Goal: Transaction & Acquisition: Purchase product/service

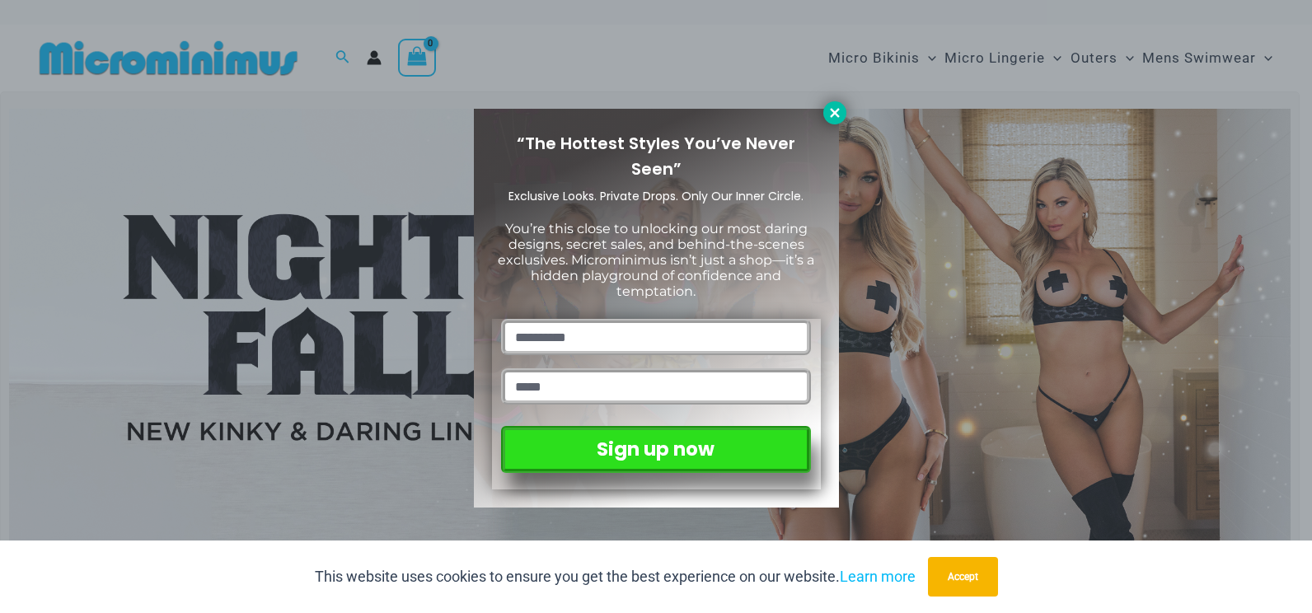
click at [835, 113] on icon at bounding box center [834, 112] width 9 height 9
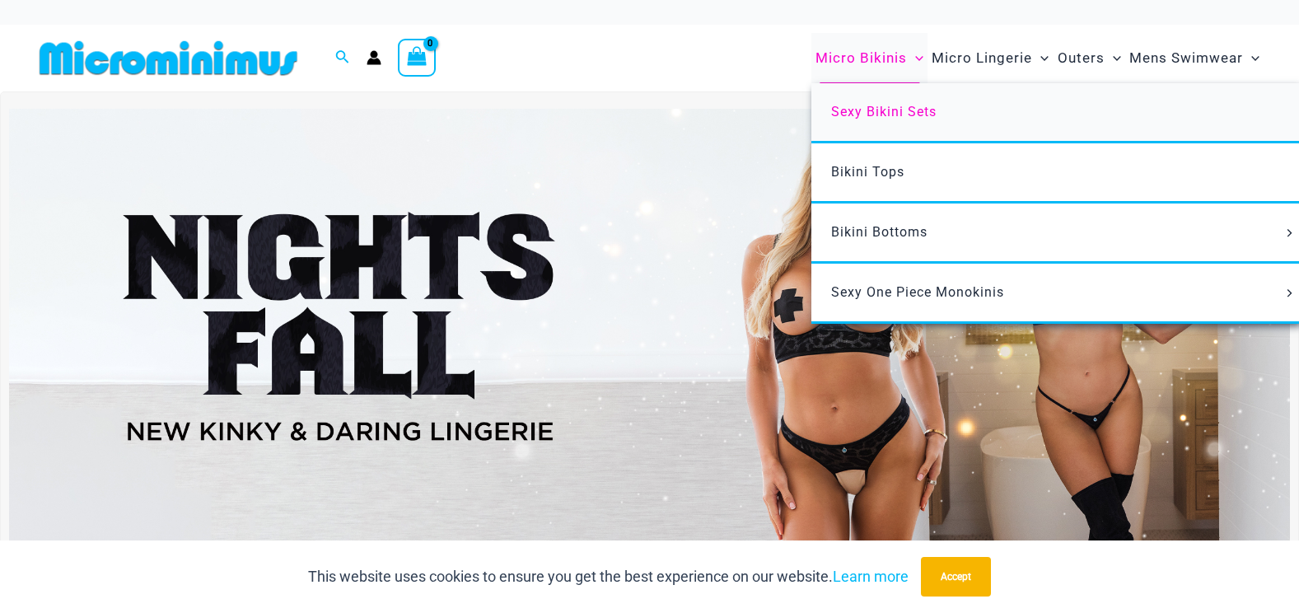
click at [872, 115] on span "Sexy Bikini Sets" at bounding box center [883, 112] width 105 height 16
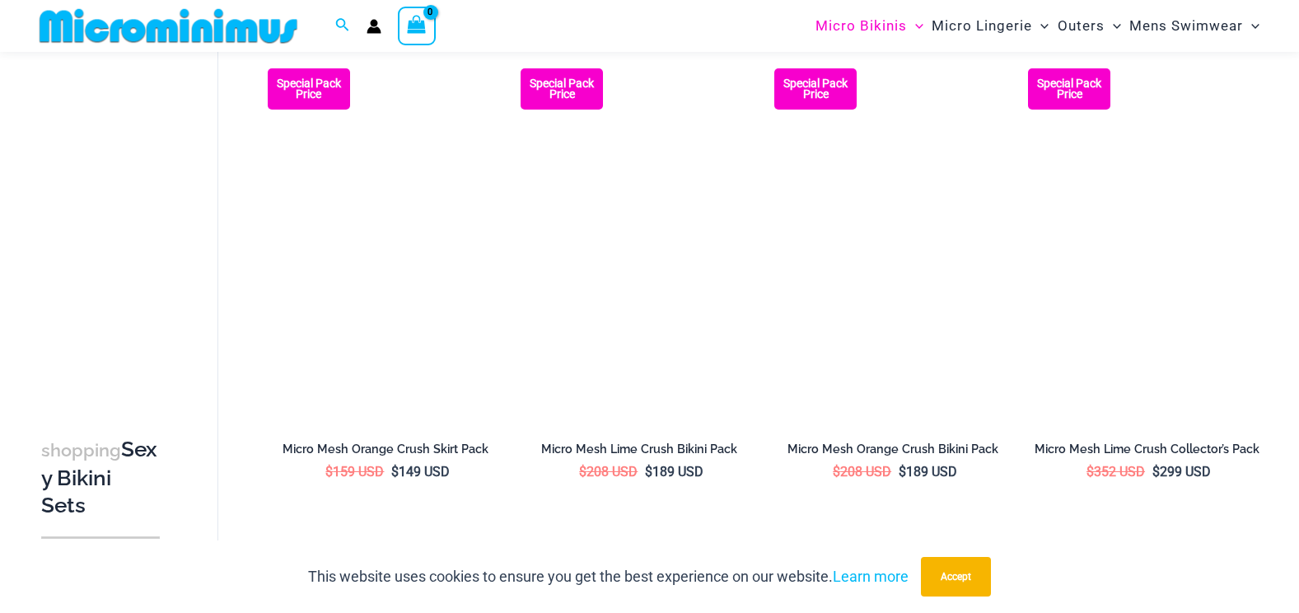
scroll to position [3693, 0]
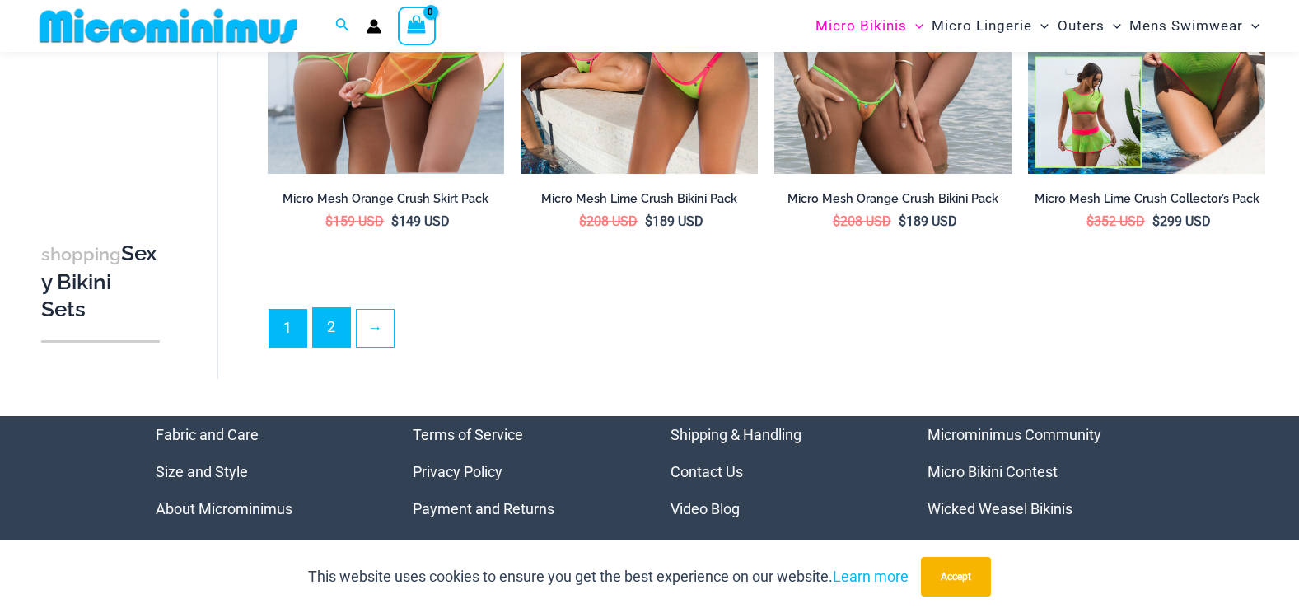
click at [345, 320] on link "2" at bounding box center [331, 327] width 37 height 39
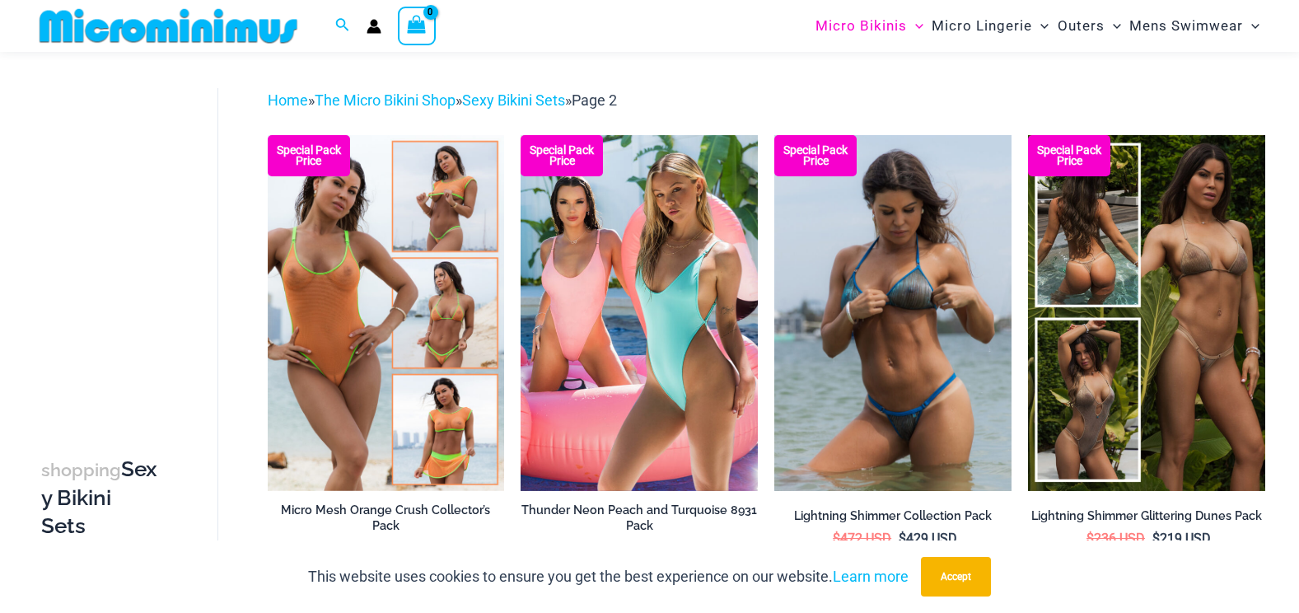
scroll to position [70, 0]
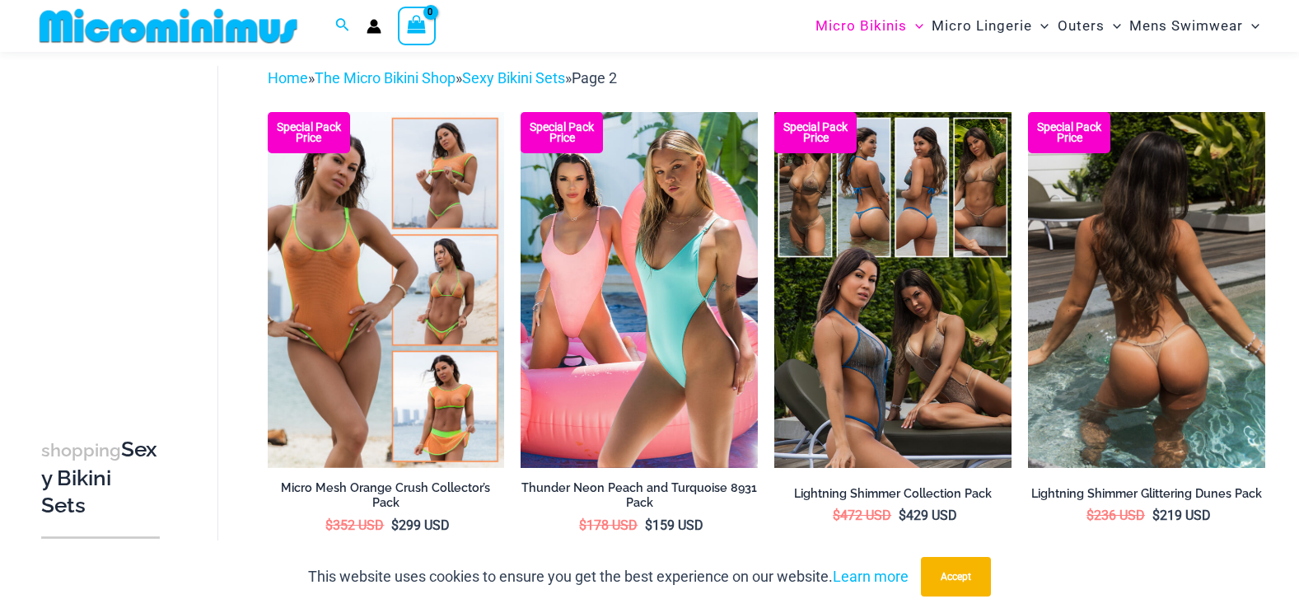
click at [1155, 273] on img at bounding box center [1146, 290] width 237 height 356
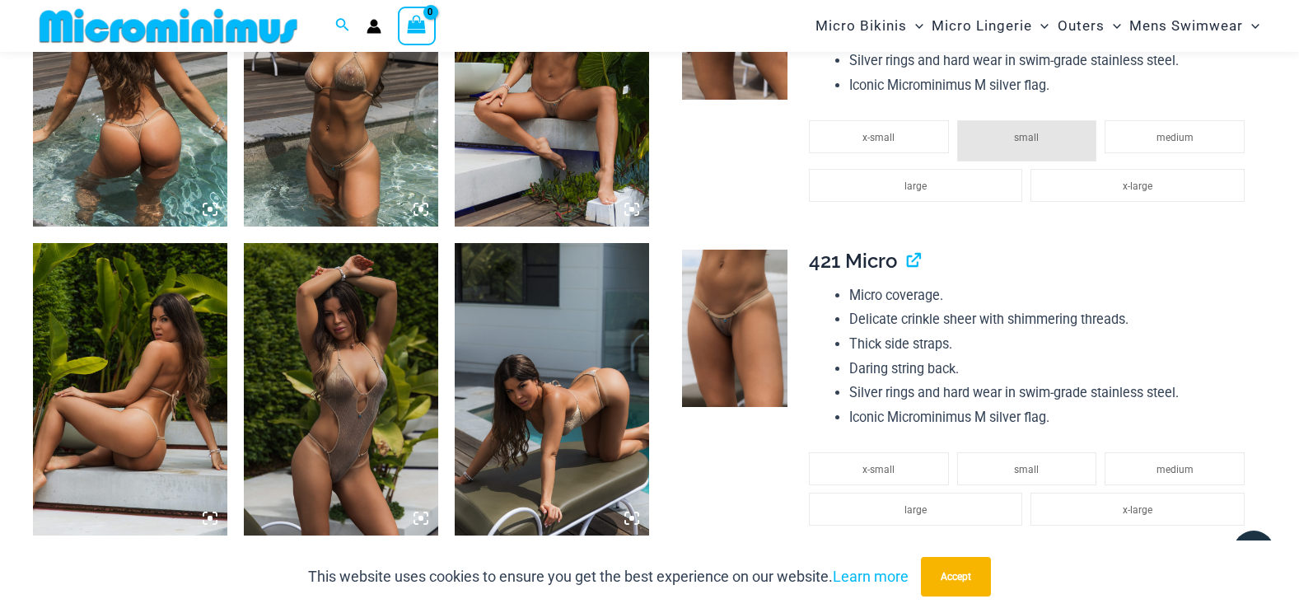
scroll to position [970, 0]
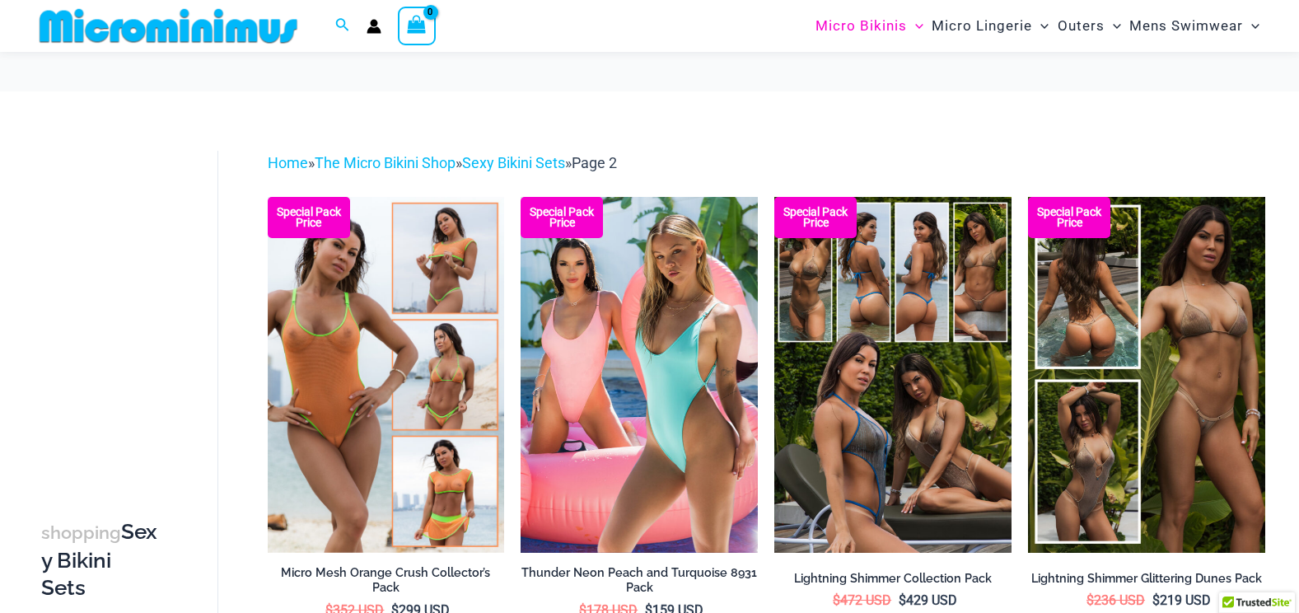
scroll to position [70, 0]
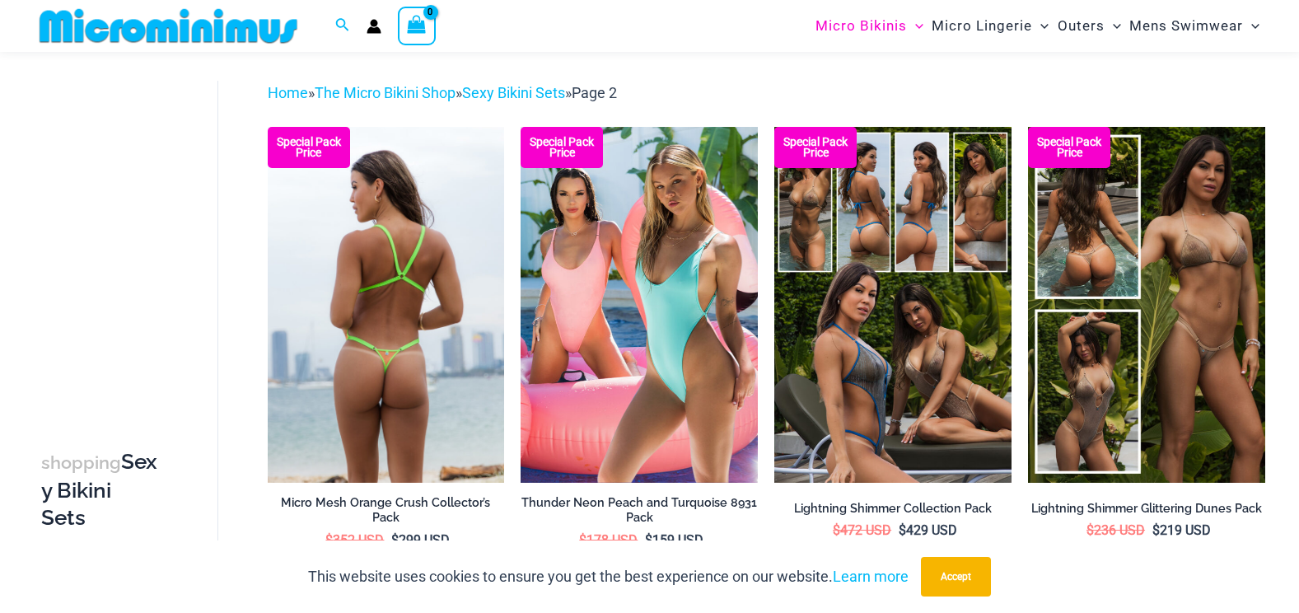
drag, startPoint x: 0, startPoint y: 0, endPoint x: 388, endPoint y: 318, distance: 501.7
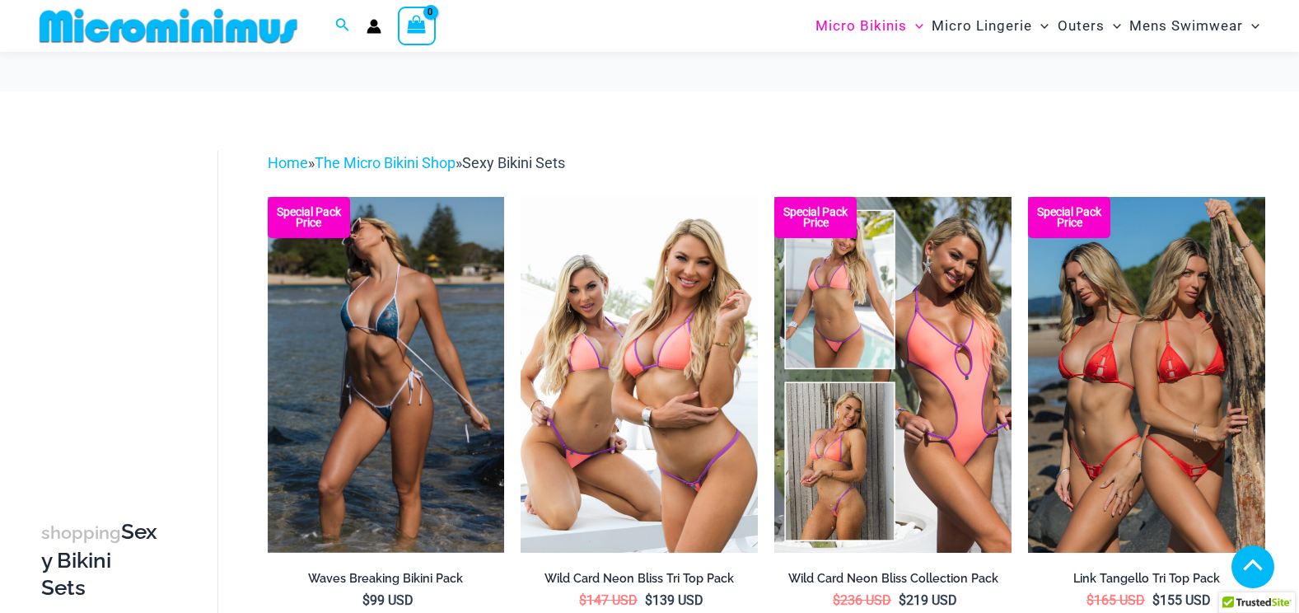
scroll to position [3678, 0]
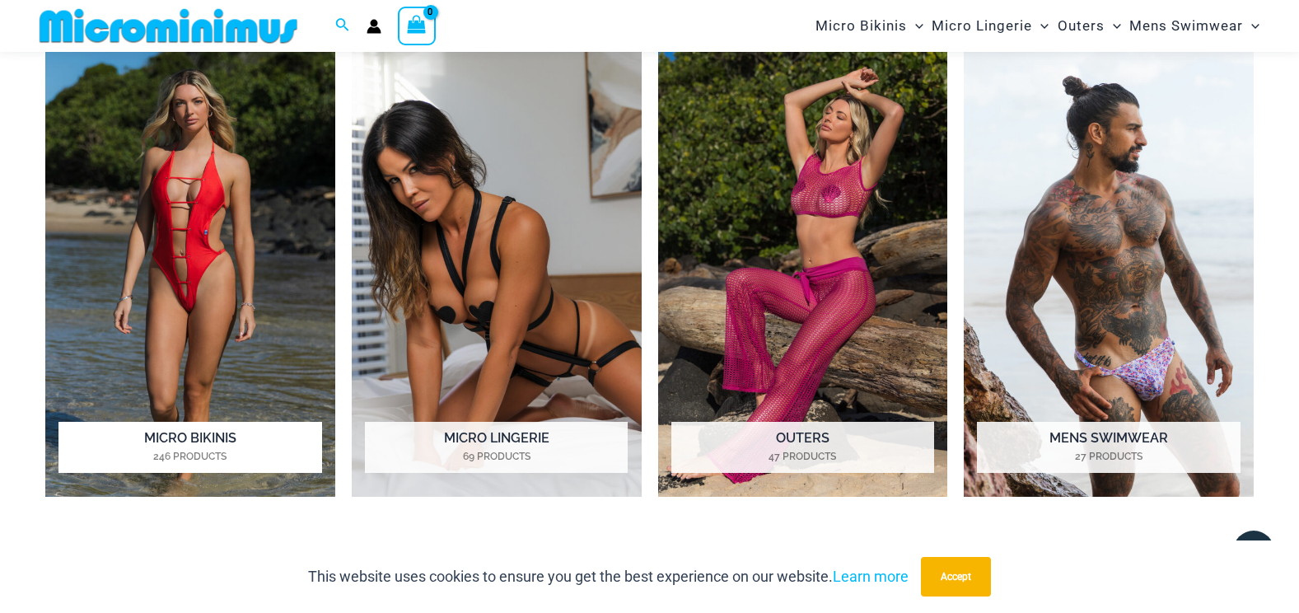
scroll to position [891, 0]
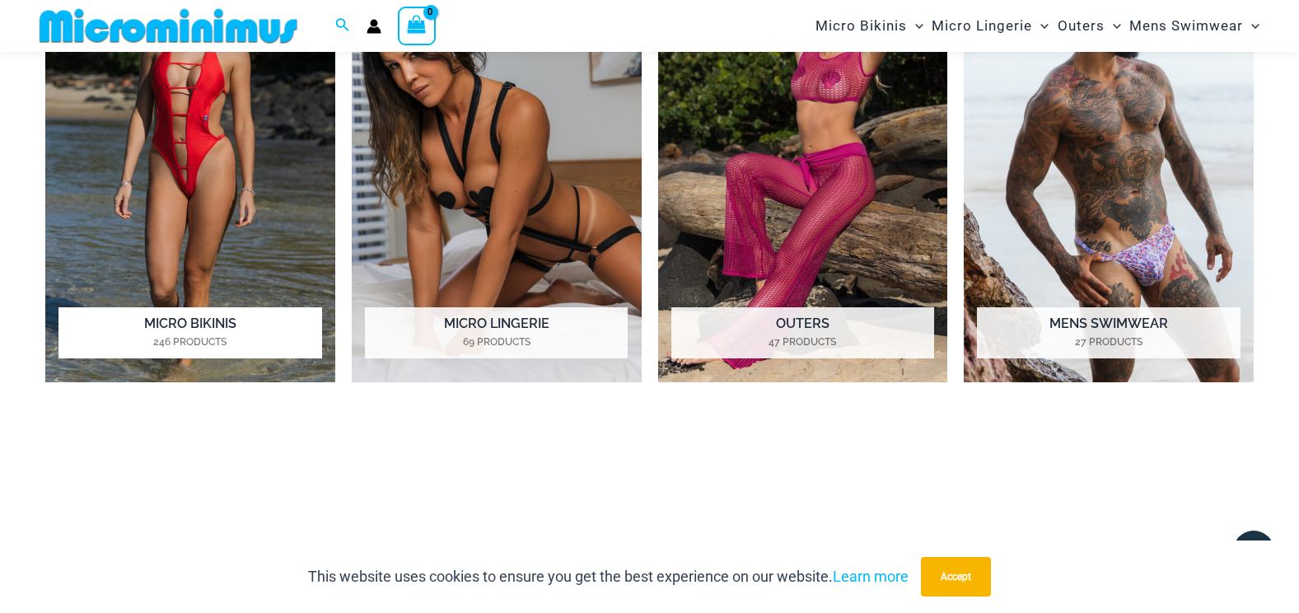
click at [203, 314] on h2 "Micro Bikinis 246 Products" at bounding box center [189, 332] width 263 height 51
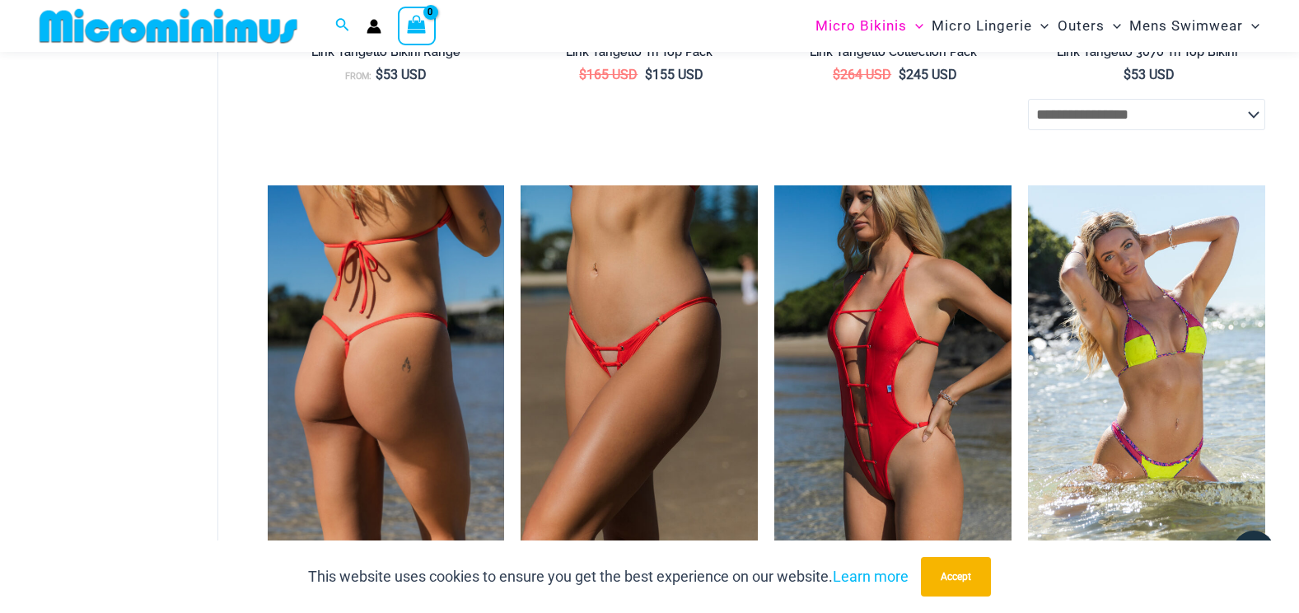
scroll to position [1977, 0]
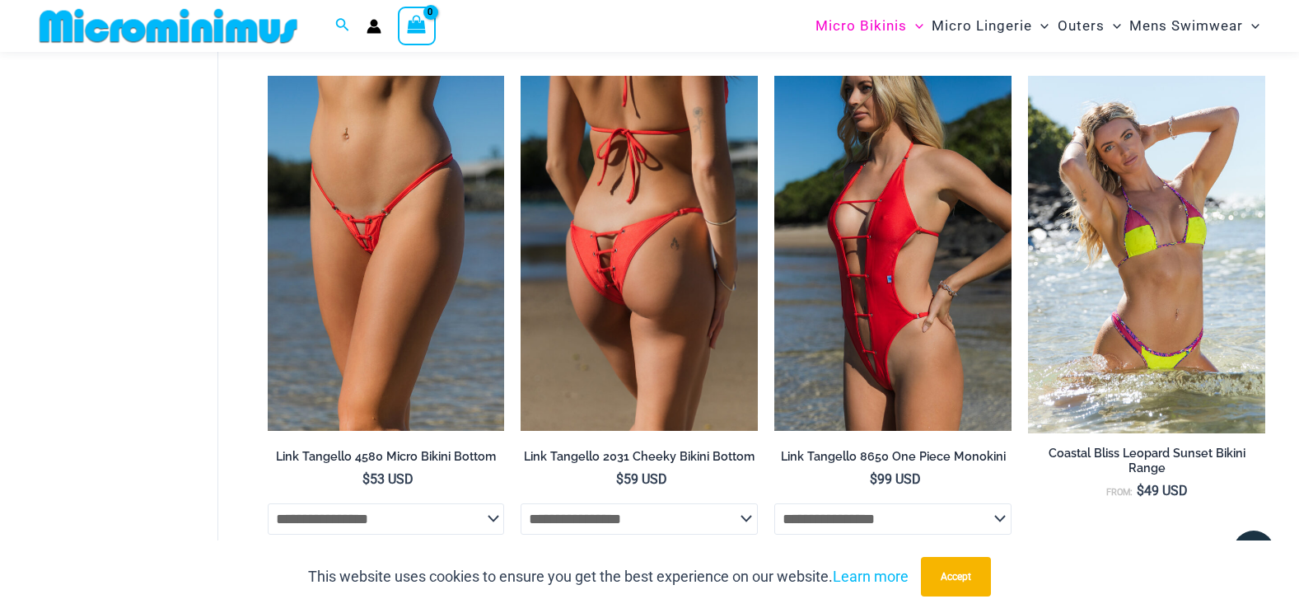
click at [639, 309] on img at bounding box center [639, 254] width 237 height 356
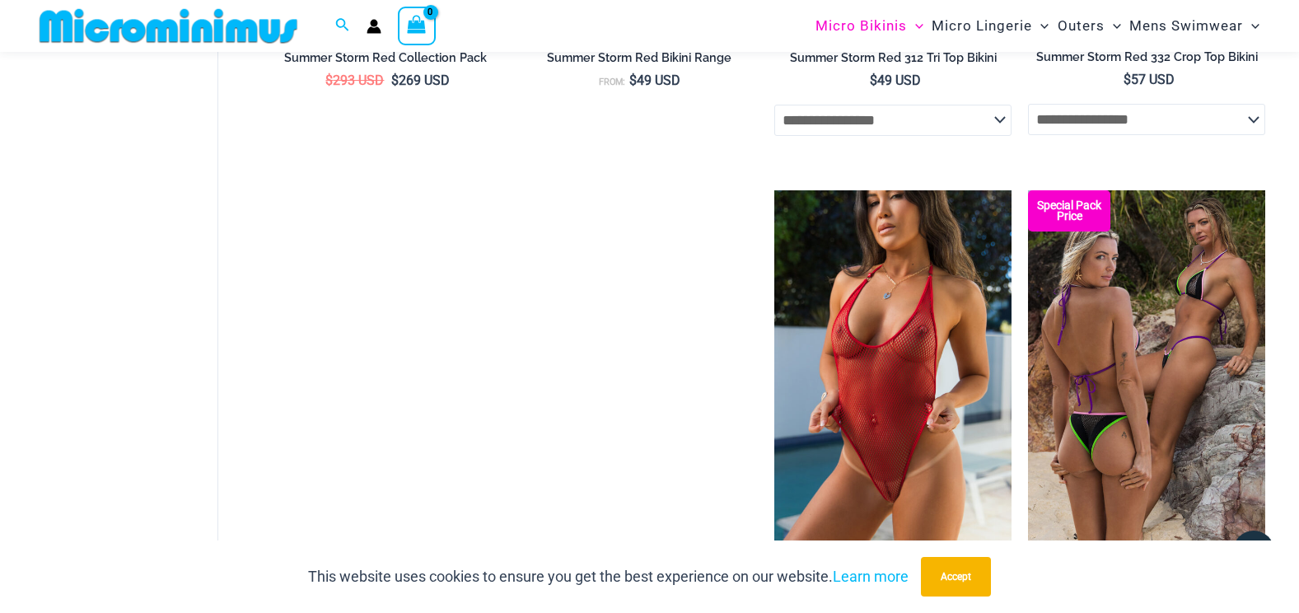
scroll to position [4119, 0]
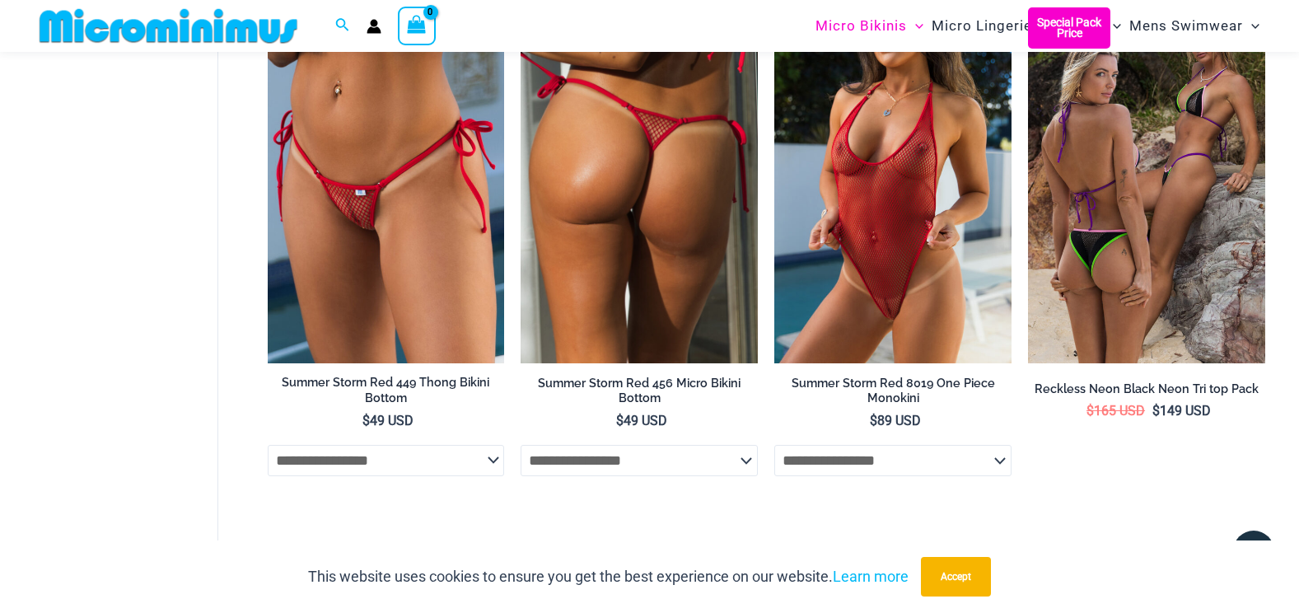
click at [593, 278] on img at bounding box center [639, 185] width 237 height 356
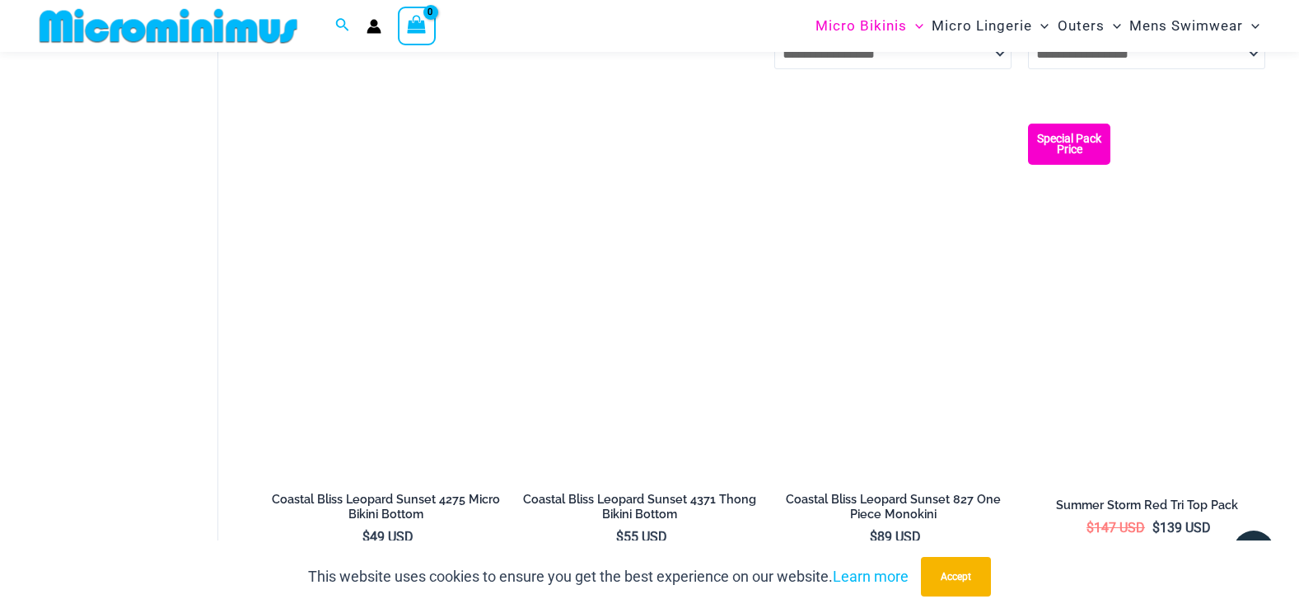
scroll to position [2389, 0]
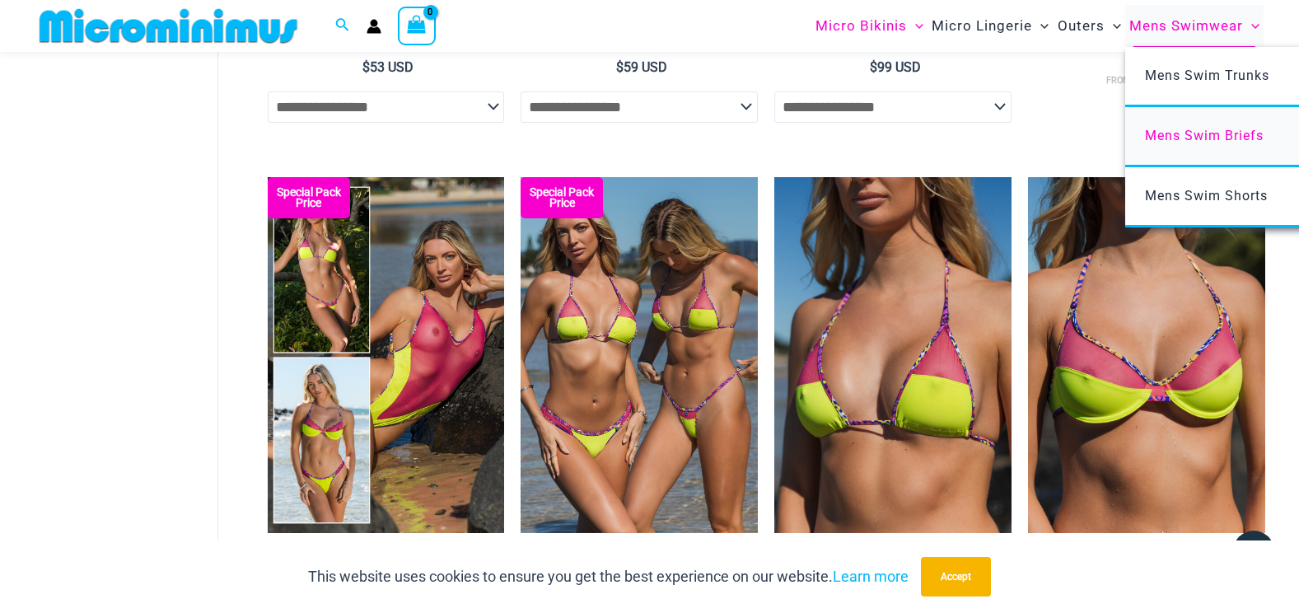
click at [1194, 129] on span "Mens Swim Briefs" at bounding box center [1204, 136] width 119 height 16
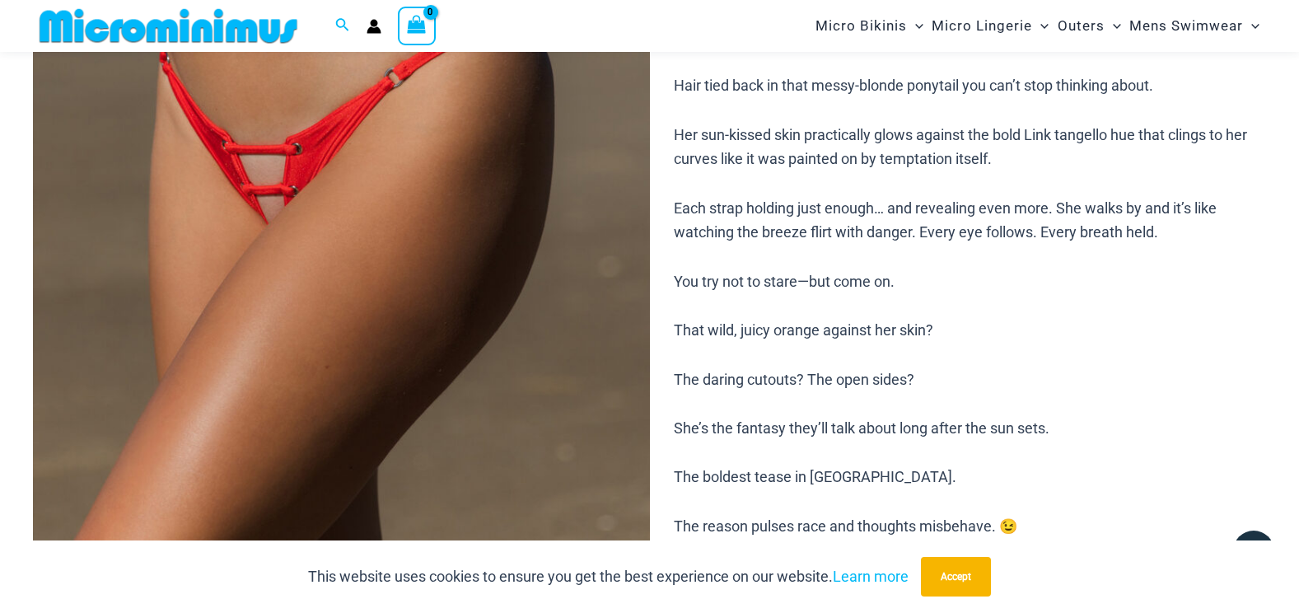
scroll to position [397, 0]
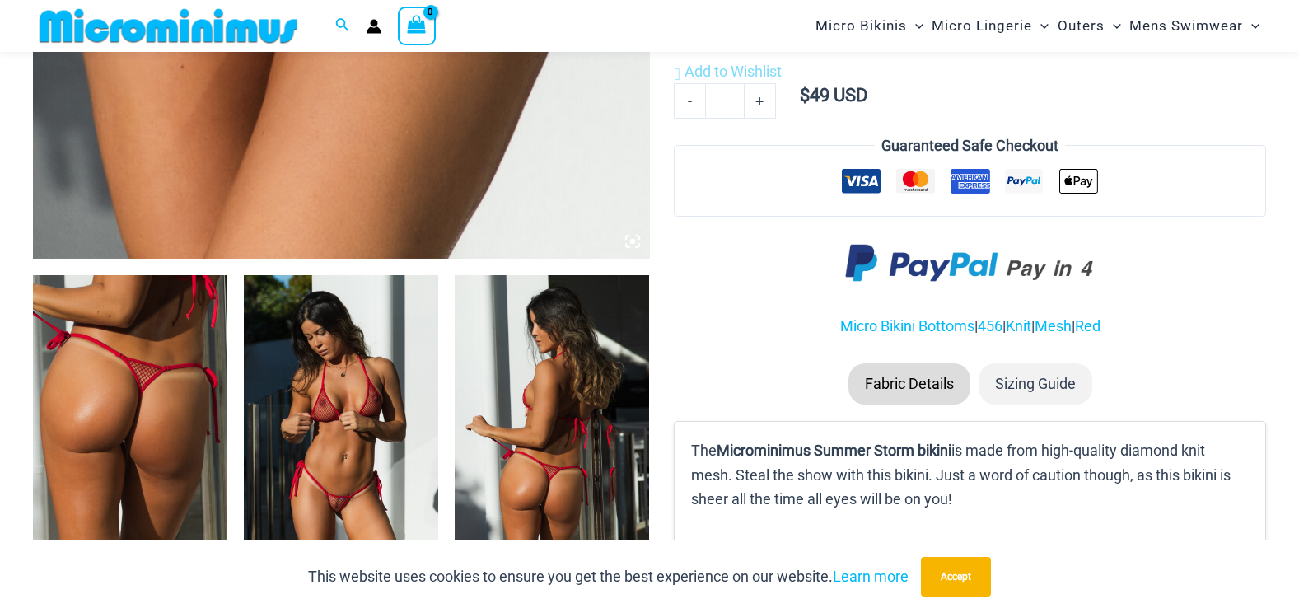
scroll to position [906, 0]
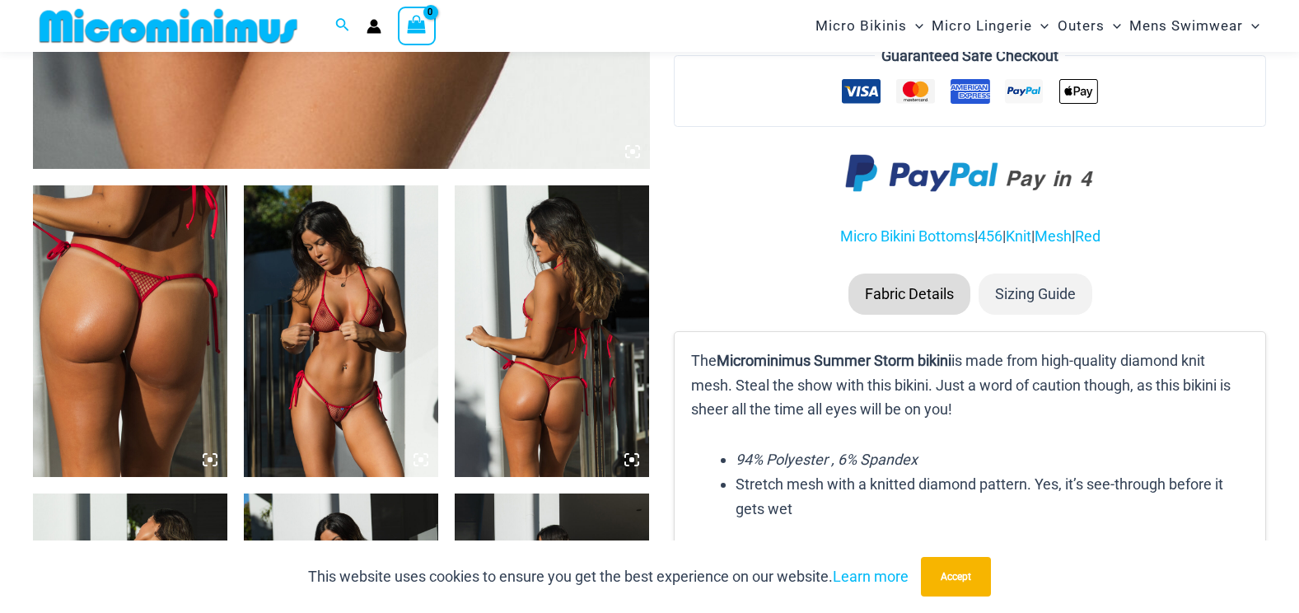
click at [347, 369] on img at bounding box center [341, 331] width 194 height 292
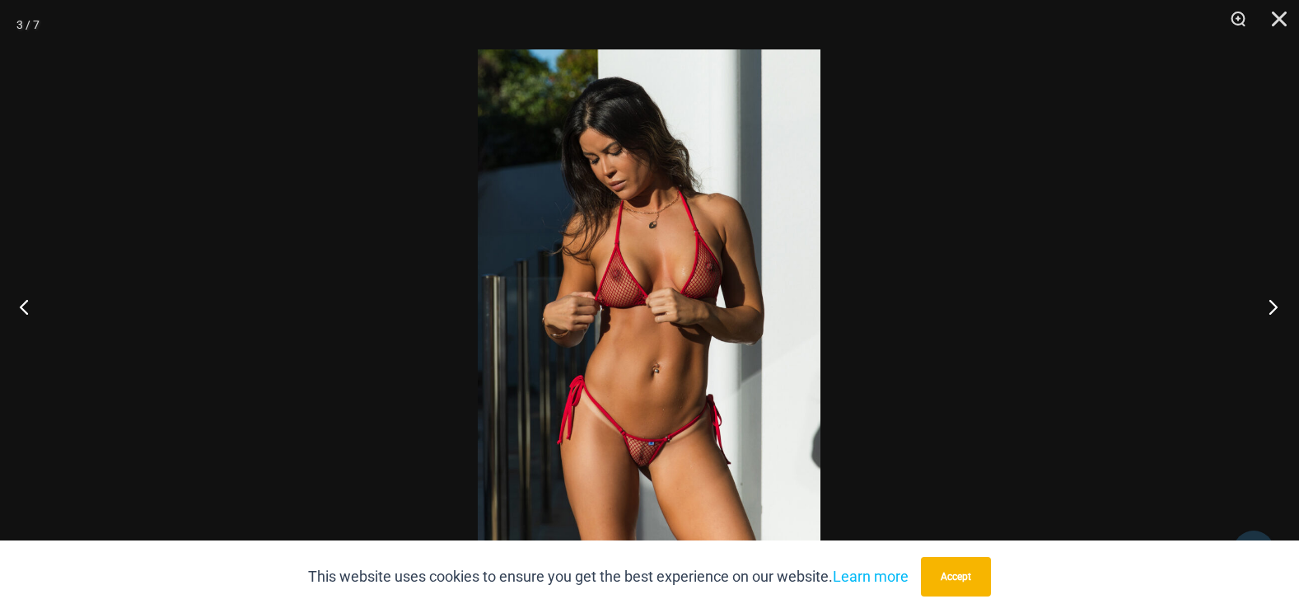
click at [1276, 308] on button "Next" at bounding box center [1268, 306] width 62 height 82
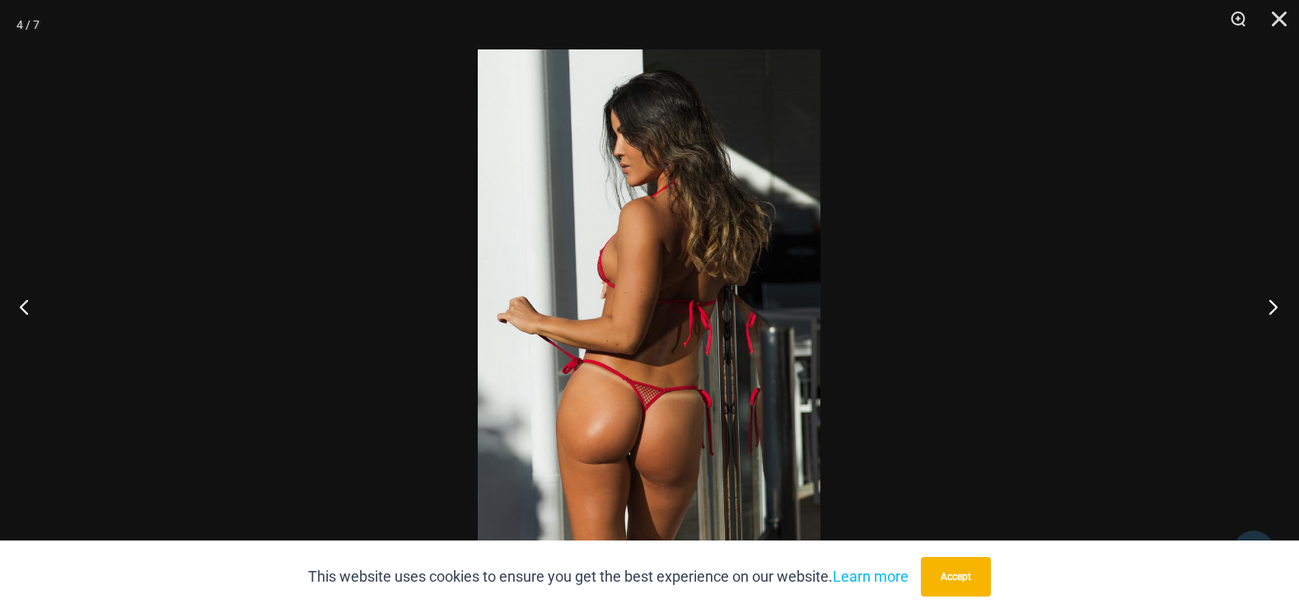
click at [1276, 308] on button "Next" at bounding box center [1268, 306] width 62 height 82
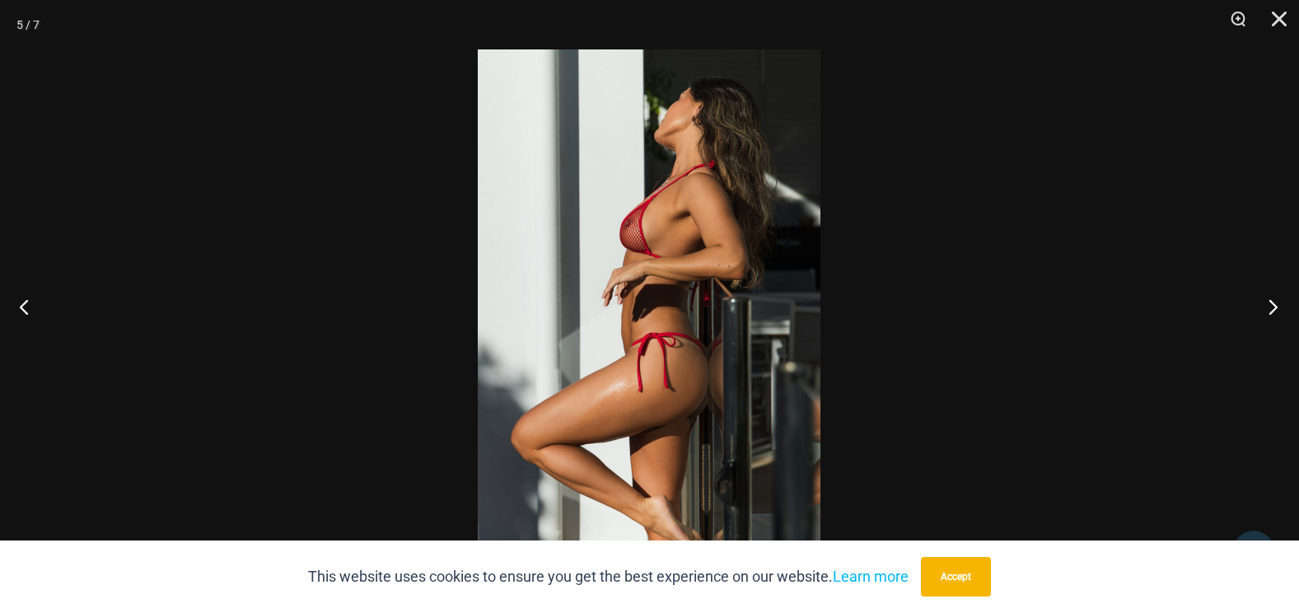
click at [1276, 308] on button "Next" at bounding box center [1268, 306] width 62 height 82
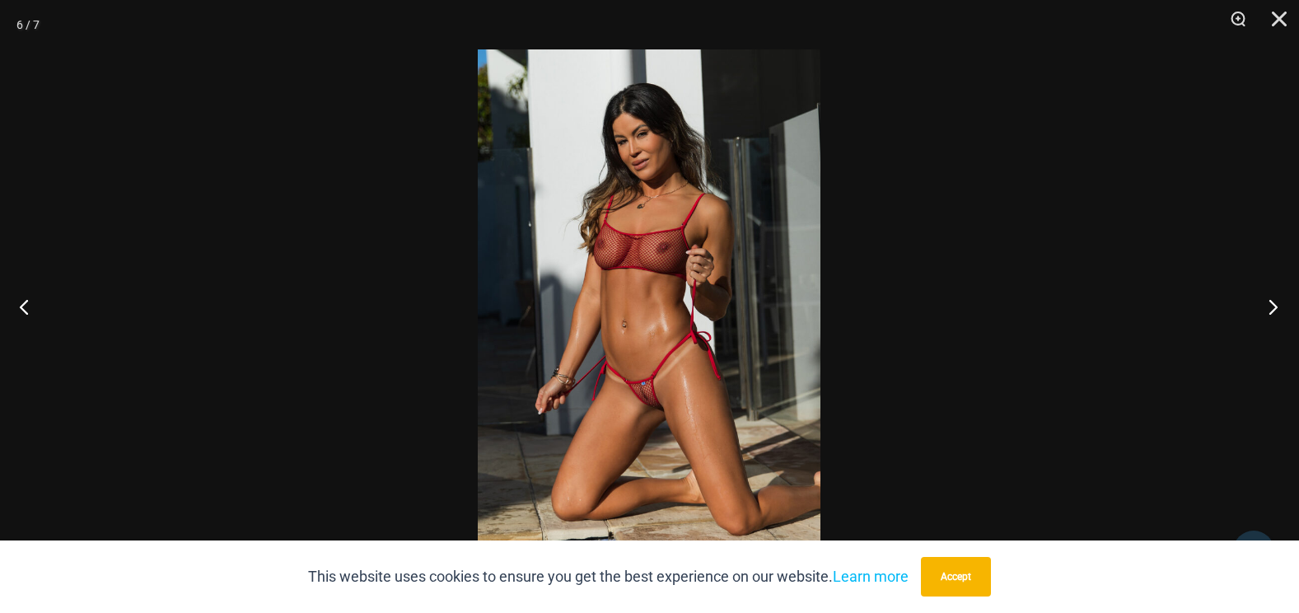
click at [1276, 308] on button "Next" at bounding box center [1268, 306] width 62 height 82
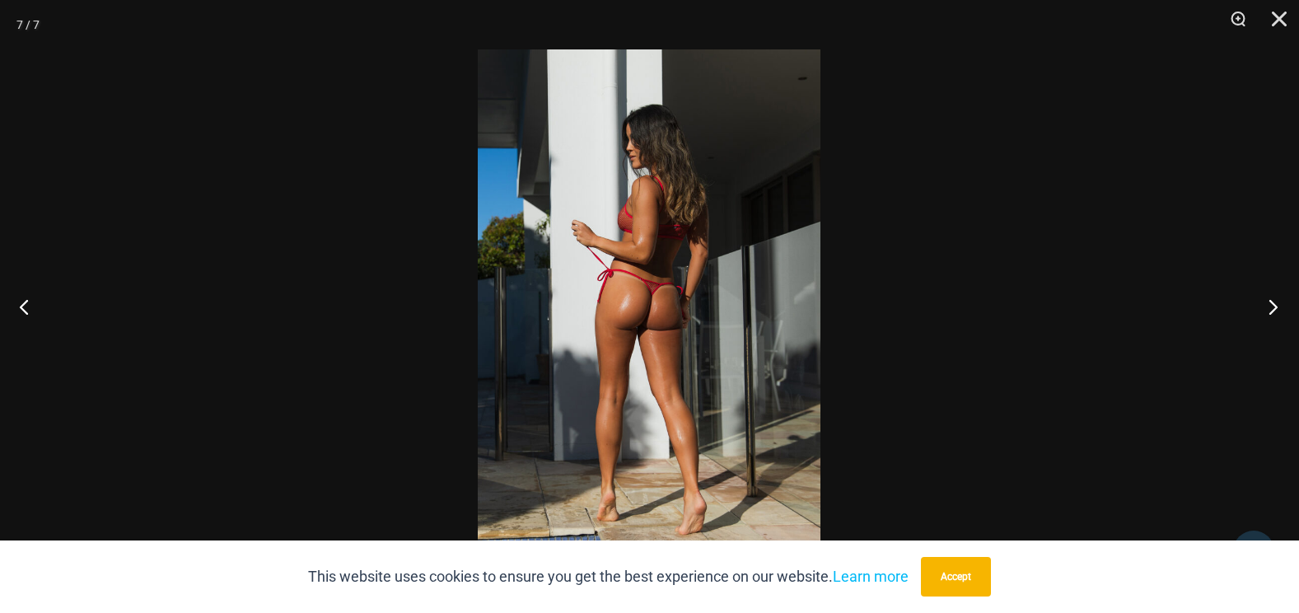
click at [1276, 308] on button "Next" at bounding box center [1268, 306] width 62 height 82
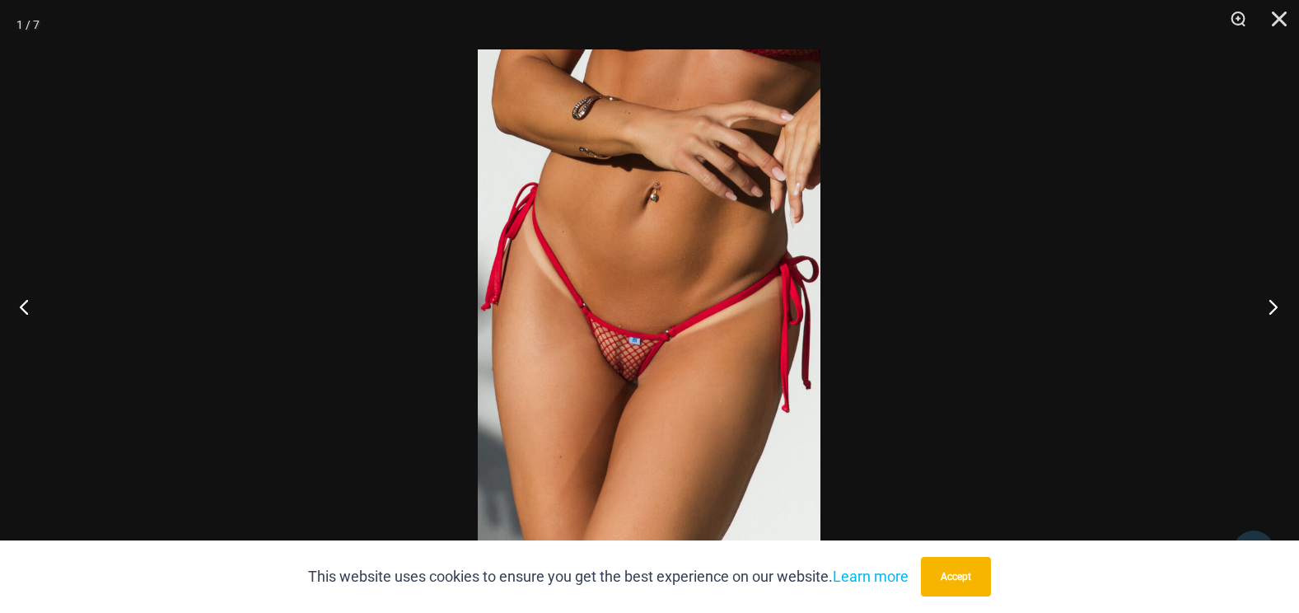
click at [1276, 308] on button "Next" at bounding box center [1268, 306] width 62 height 82
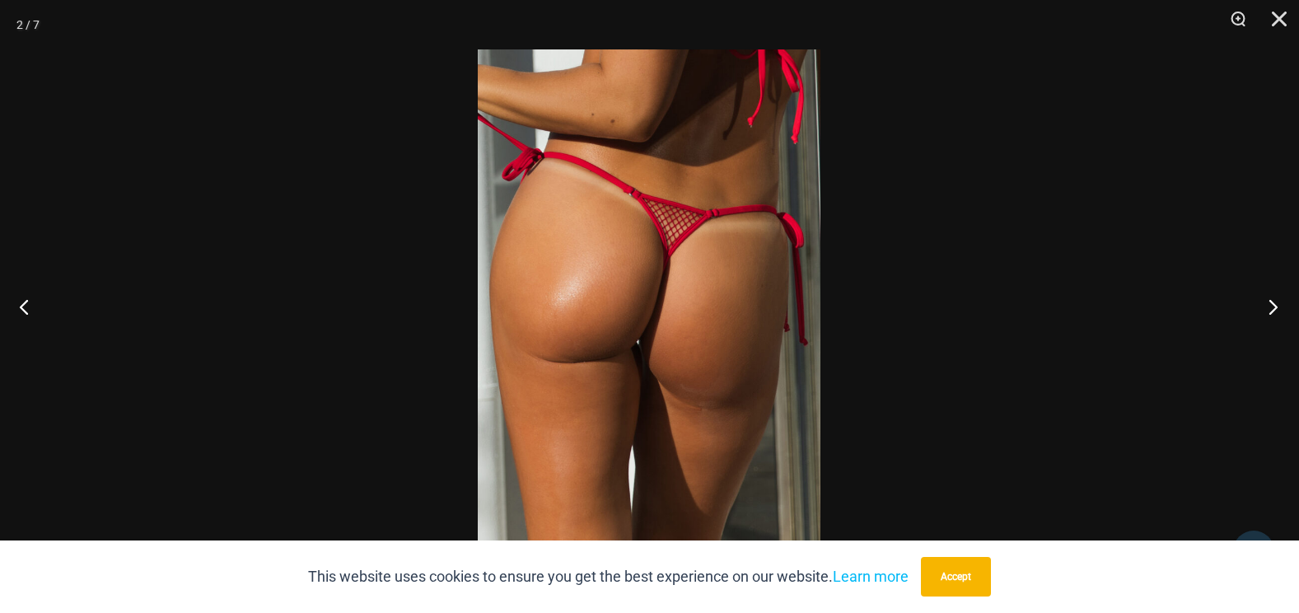
click at [1276, 308] on button "Next" at bounding box center [1268, 306] width 62 height 82
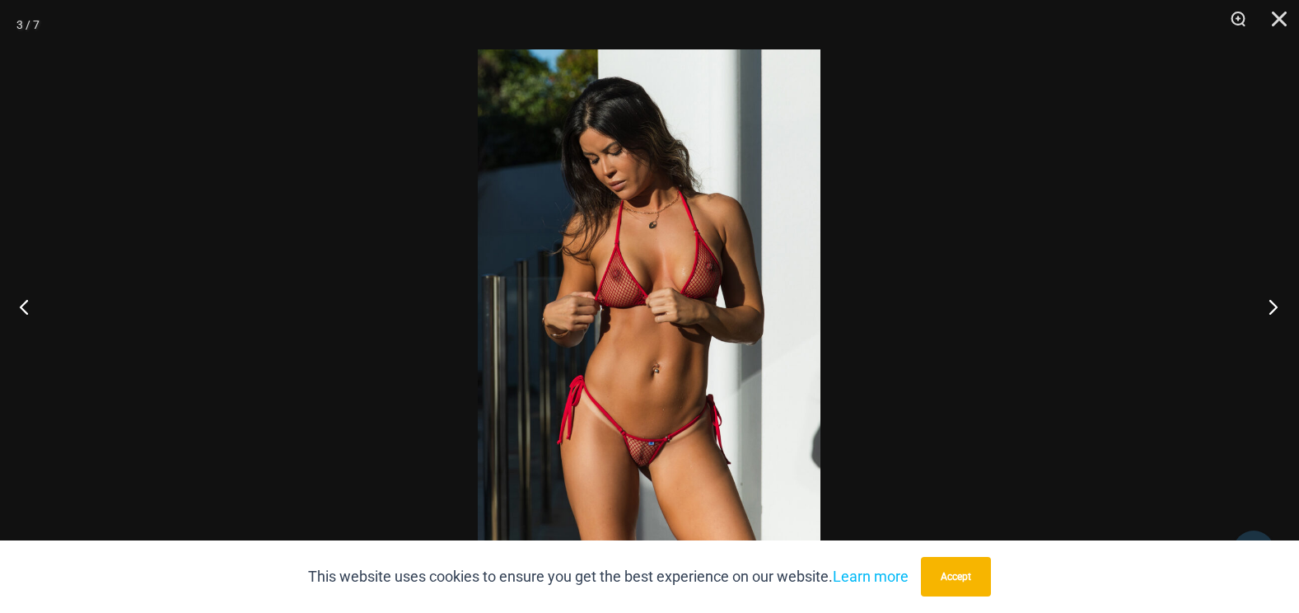
click at [1276, 308] on button "Next" at bounding box center [1268, 306] width 62 height 82
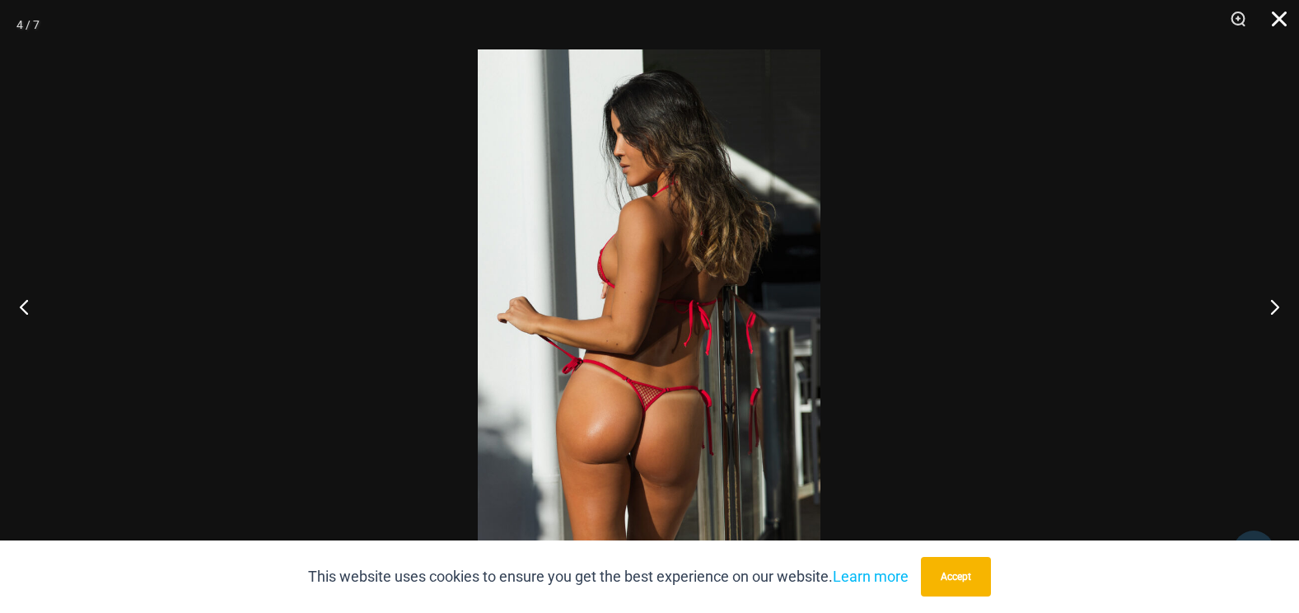
click at [1280, 18] on button "Close" at bounding box center [1273, 24] width 41 height 49
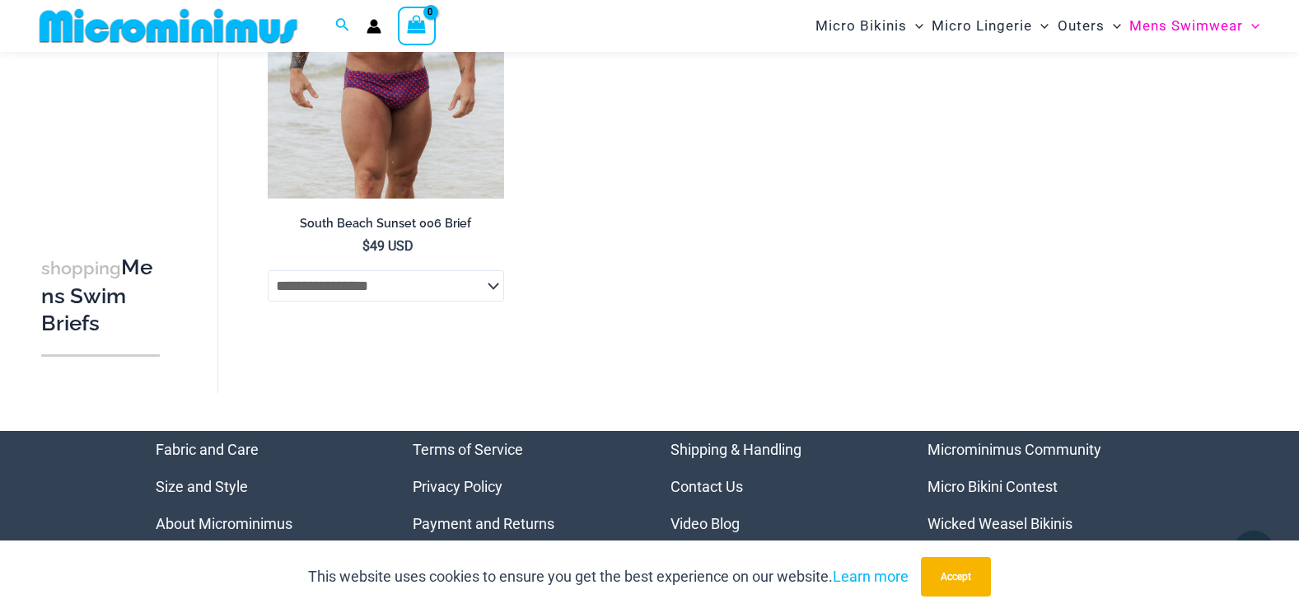
scroll to position [1387, 0]
